Goal: Task Accomplishment & Management: Complete application form

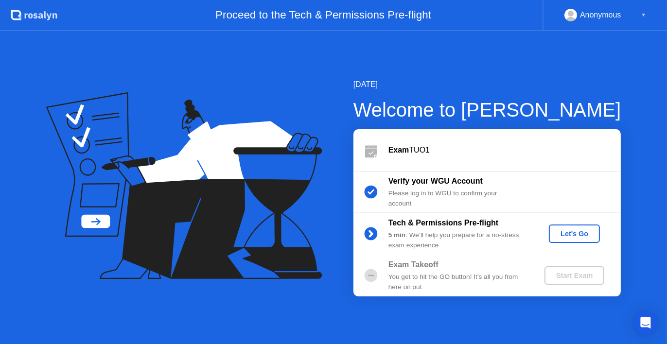
click at [564, 234] on div "Let's Go" at bounding box center [574, 234] width 43 height 8
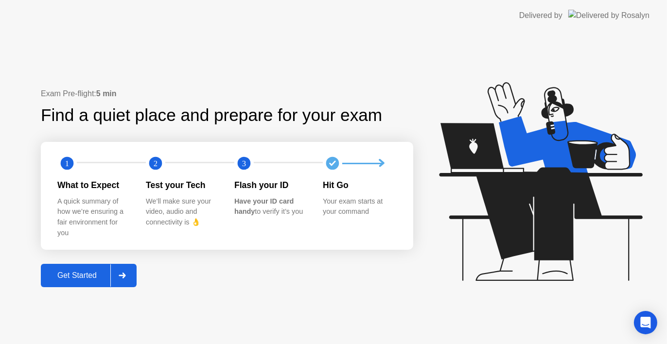
click at [89, 272] on div "Get Started" at bounding box center [77, 275] width 67 height 9
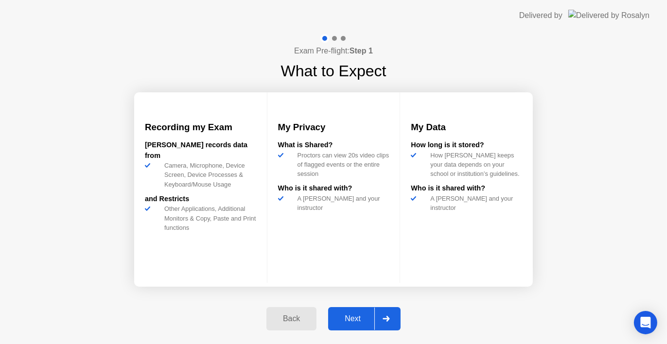
click at [335, 312] on button "Next" at bounding box center [364, 318] width 72 height 23
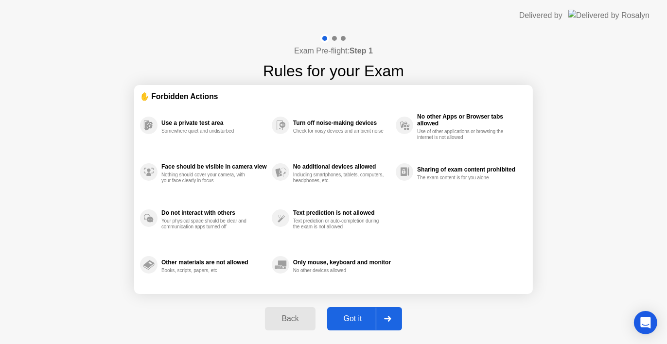
click at [338, 320] on div "Got it" at bounding box center [353, 319] width 46 height 9
select select "**********"
select select "*******"
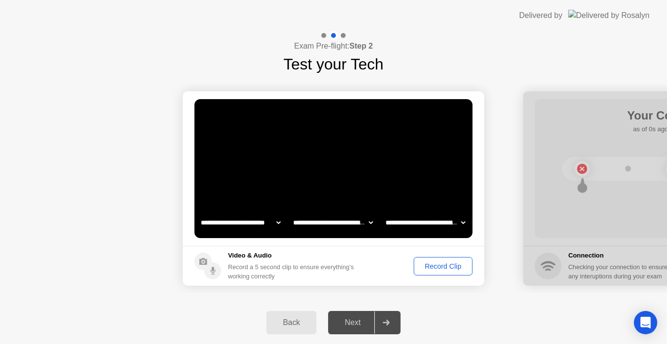
click at [433, 263] on div "Record Clip" at bounding box center [443, 267] width 52 height 8
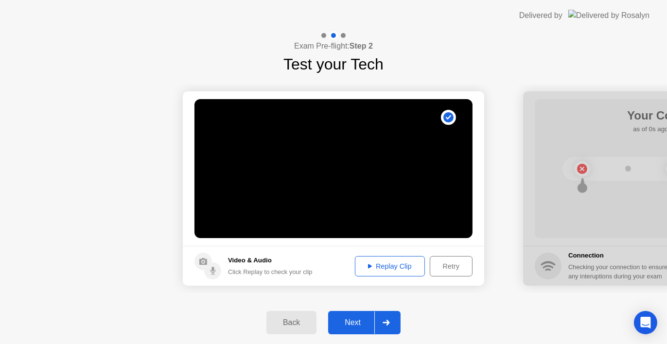
click at [393, 264] on div "Replay Clip" at bounding box center [389, 267] width 63 height 8
click at [355, 327] on div "Next" at bounding box center [352, 323] width 43 height 9
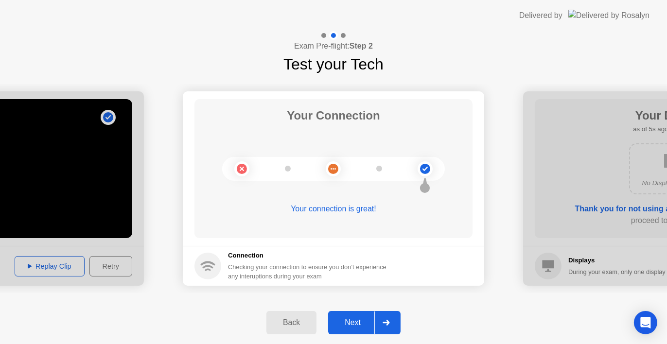
click at [339, 321] on div "Next" at bounding box center [352, 323] width 43 height 9
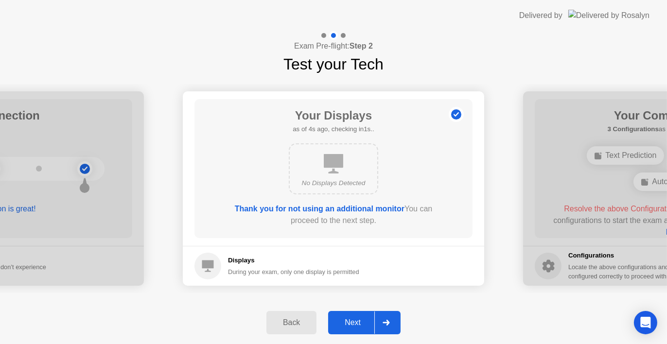
click at [351, 327] on div "Next" at bounding box center [352, 323] width 43 height 9
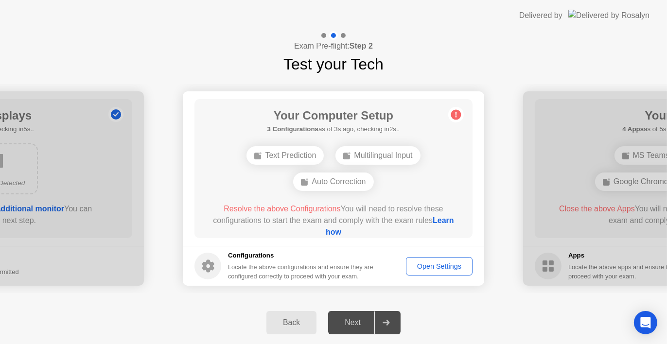
click at [288, 155] on div "Text Prediction" at bounding box center [285, 155] width 77 height 18
click at [307, 183] on div "Auto Correction" at bounding box center [333, 182] width 80 height 18
click at [326, 236] on link "Learn how" at bounding box center [390, 226] width 128 height 20
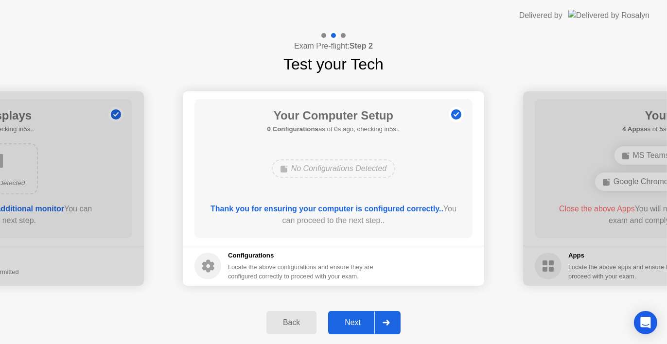
click at [355, 321] on div "Next" at bounding box center [352, 323] width 43 height 9
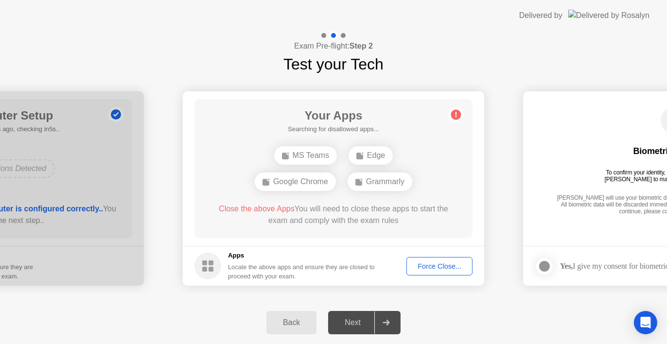
click at [436, 265] on div "Force Close..." at bounding box center [439, 267] width 59 height 8
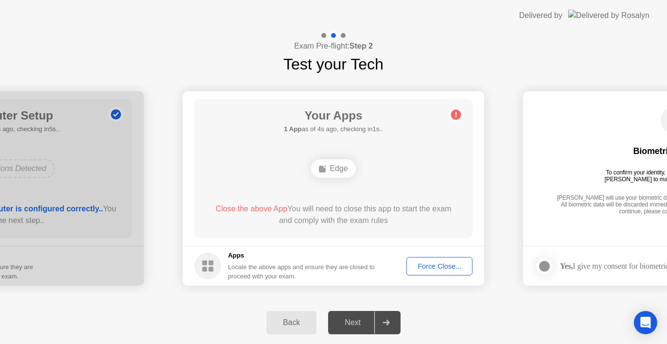
click at [435, 266] on div "Force Close..." at bounding box center [439, 267] width 59 height 8
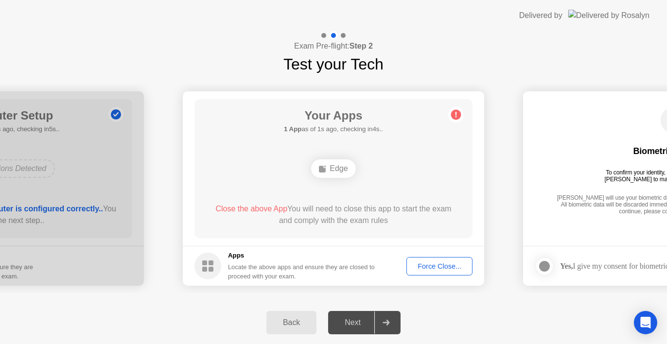
click at [571, 71] on div "Exam Pre-flight: Step 2 Test your Tech" at bounding box center [333, 53] width 667 height 45
click at [430, 260] on button "Force Close..." at bounding box center [440, 266] width 66 height 18
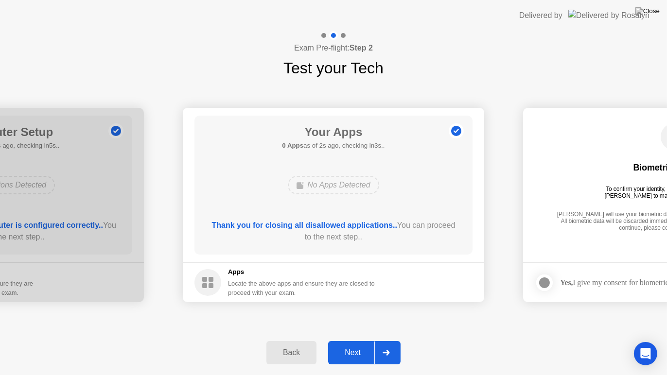
click at [368, 344] on div "Next" at bounding box center [352, 353] width 43 height 9
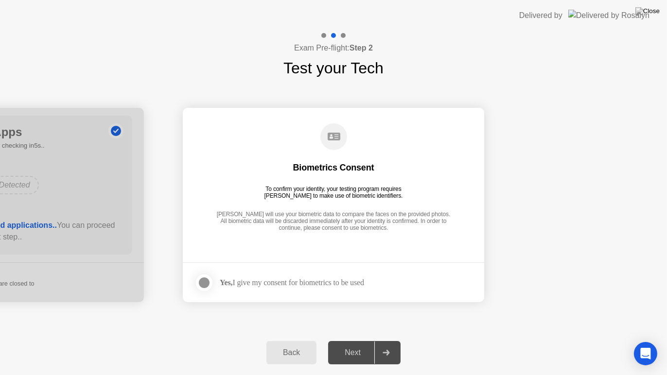
click at [202, 272] on footer "Yes, I give my consent for biometrics to be used" at bounding box center [334, 283] width 302 height 40
click at [208, 282] on div at bounding box center [204, 283] width 12 height 12
click at [353, 344] on button "Next" at bounding box center [364, 352] width 72 height 23
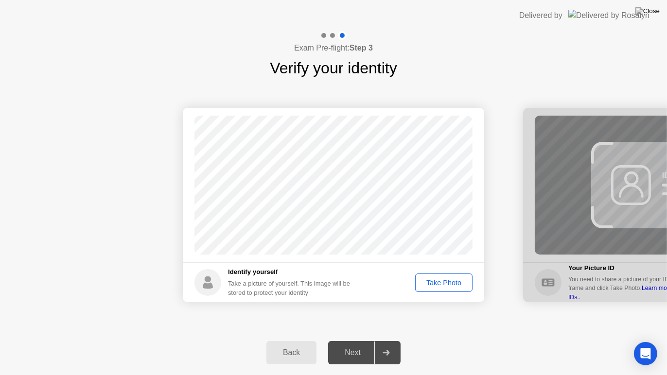
click at [440, 279] on div "Take Photo" at bounding box center [444, 283] width 51 height 8
click at [353, 344] on div "Next" at bounding box center [352, 353] width 43 height 9
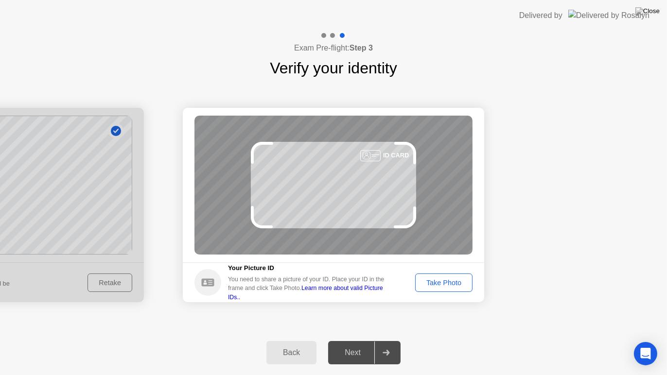
click at [450, 282] on div "Take Photo" at bounding box center [444, 283] width 51 height 8
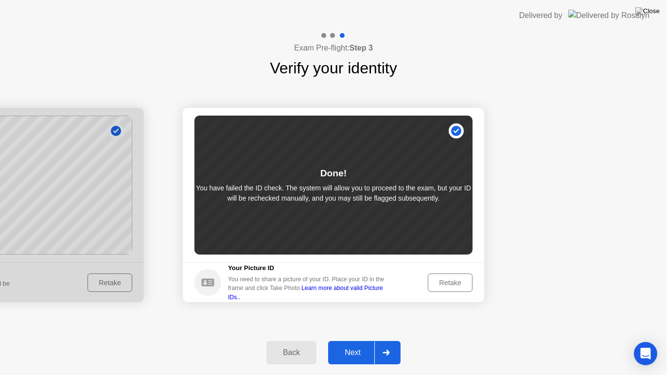
click at [362, 344] on div "Next" at bounding box center [352, 353] width 43 height 9
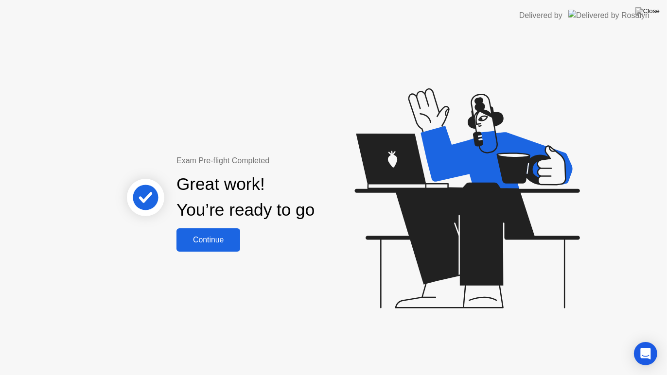
click at [216, 232] on button "Continue" at bounding box center [209, 240] width 64 height 23
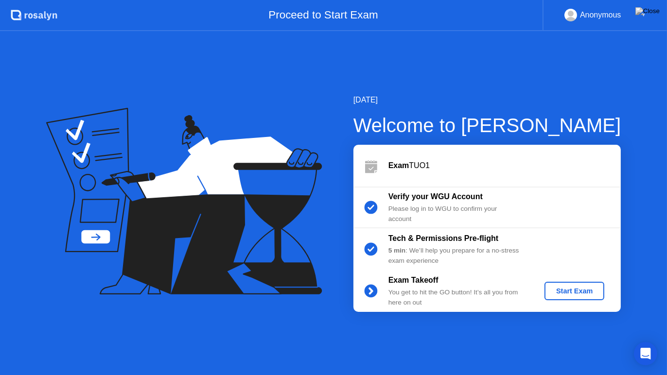
click at [579, 287] on div "Start Exam" at bounding box center [575, 291] width 52 height 8
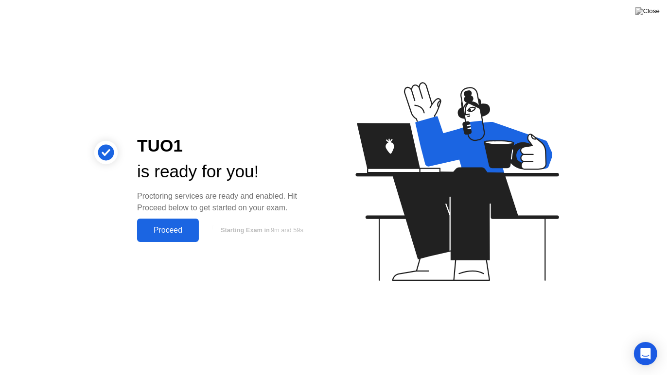
click at [157, 229] on div "Proceed" at bounding box center [168, 230] width 56 height 9
